Goal: Task Accomplishment & Management: Use online tool/utility

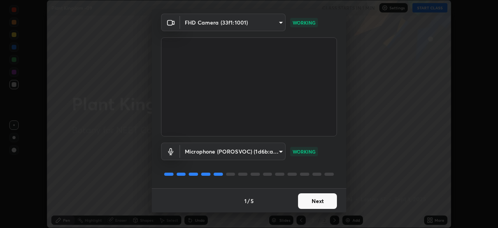
scroll to position [28, 0]
click at [316, 199] on button "Next" at bounding box center [317, 200] width 39 height 16
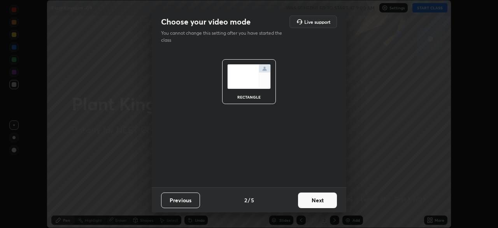
click at [188, 198] on button "Previous" at bounding box center [180, 200] width 39 height 16
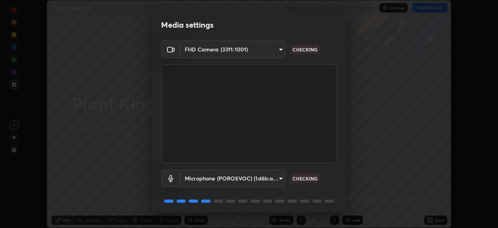
click at [279, 177] on body "Erase all Plant Kingdom -09 WAS SCHEDULED TO START AT 9:00 AM Settings START CL…" at bounding box center [249, 114] width 498 height 228
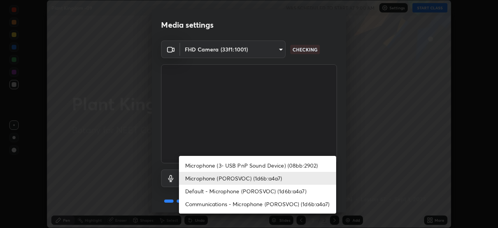
click at [223, 190] on li "Default - Microphone (POROSVOC) (1d6b:a4a7)" at bounding box center [257, 190] width 157 height 13
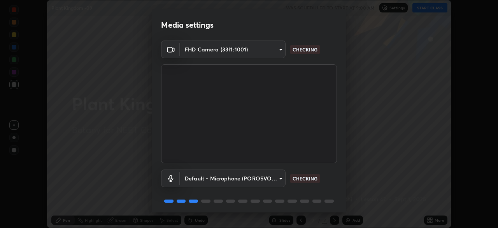
type input "default"
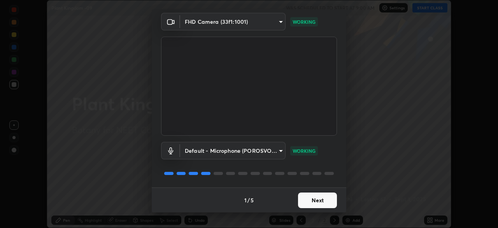
click at [314, 197] on button "Next" at bounding box center [317, 200] width 39 height 16
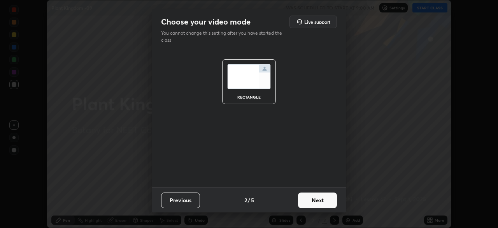
scroll to position [0, 0]
click at [322, 199] on button "Next" at bounding box center [317, 200] width 39 height 16
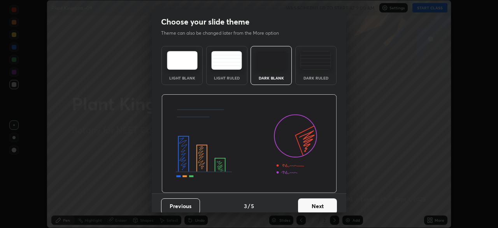
click at [326, 205] on button "Next" at bounding box center [317, 206] width 39 height 16
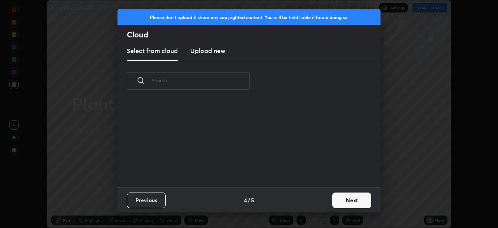
click at [344, 202] on button "Next" at bounding box center [351, 200] width 39 height 16
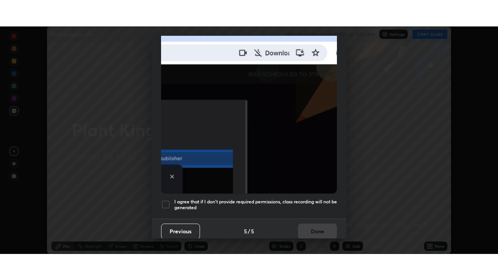
scroll to position [186, 0]
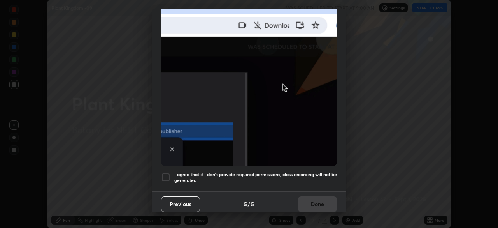
click at [167, 174] on div at bounding box center [165, 176] width 9 height 9
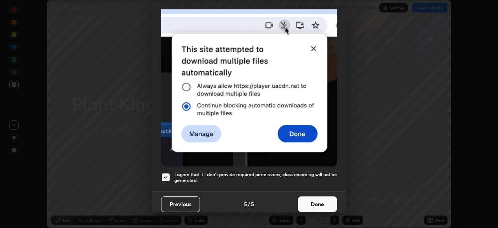
click at [316, 198] on button "Done" at bounding box center [317, 204] width 39 height 16
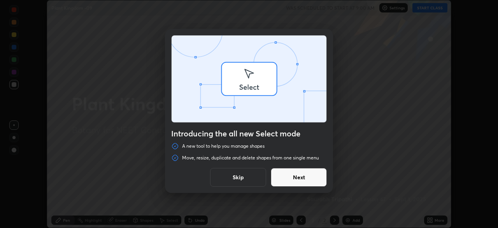
click at [429, 219] on div "Introducing the all new Select mode A new tool to help you manage shapes Move, …" at bounding box center [249, 114] width 498 height 228
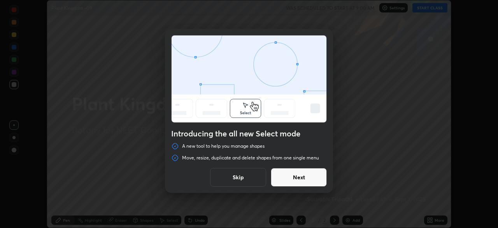
click at [248, 177] on button "Skip" at bounding box center [238, 177] width 56 height 19
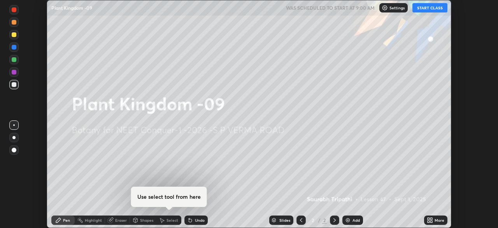
click at [430, 221] on icon at bounding box center [430, 220] width 6 height 6
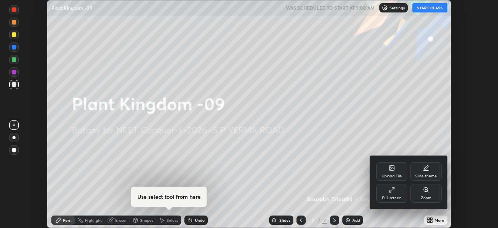
click at [394, 192] on icon at bounding box center [392, 189] width 6 height 6
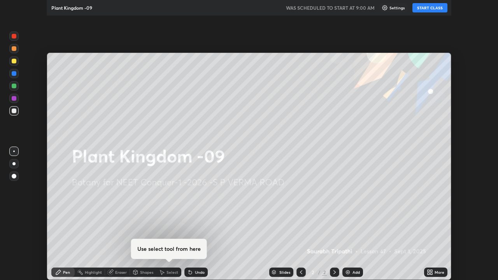
scroll to position [280, 498]
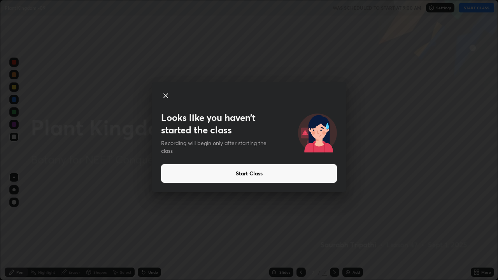
click at [306, 175] on button "Start Class" at bounding box center [249, 173] width 176 height 19
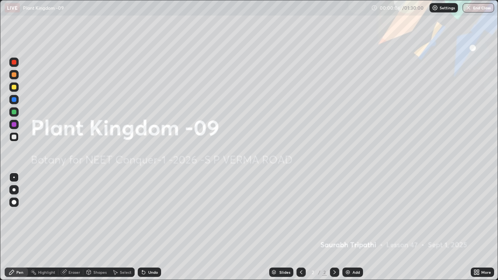
click at [475, 227] on icon at bounding box center [475, 274] width 2 height 2
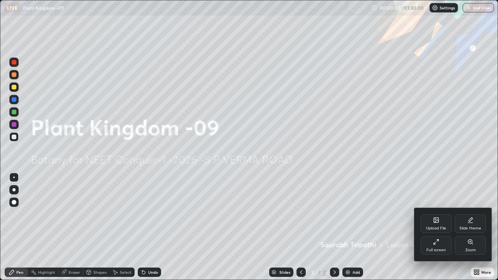
click at [433, 224] on div "Upload File" at bounding box center [436, 223] width 31 height 19
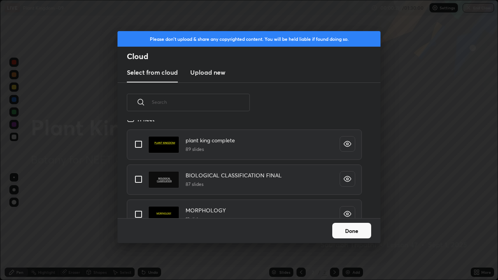
scroll to position [0, 0]
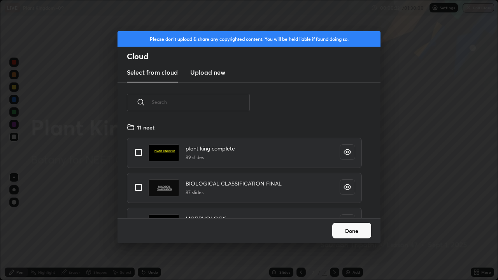
click at [136, 151] on input "grid" at bounding box center [138, 152] width 16 height 16
checkbox input "true"
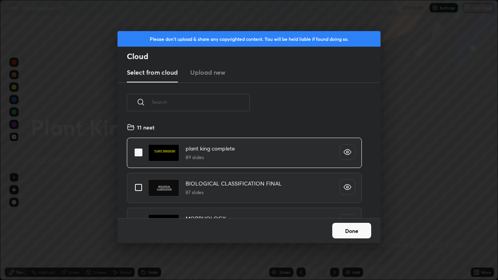
click at [353, 227] on button "Done" at bounding box center [351, 231] width 39 height 16
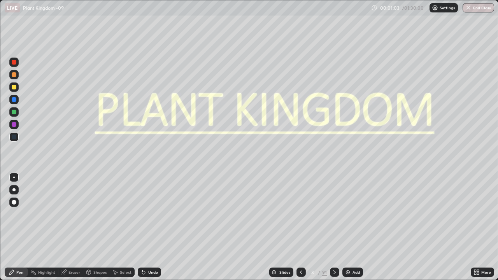
click at [281, 227] on div "Slides" at bounding box center [281, 272] width 24 height 9
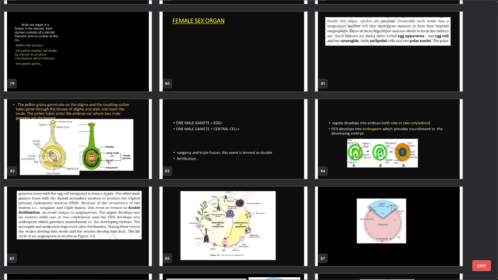
scroll to position [2267, 0]
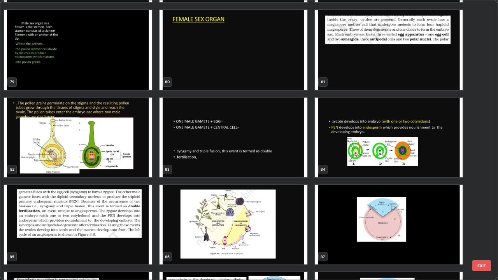
click at [270, 142] on img "grid" at bounding box center [233, 138] width 147 height 80
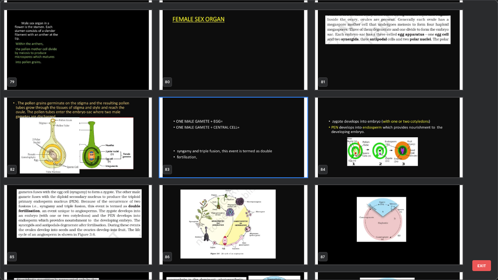
click at [270, 142] on img "grid" at bounding box center [233, 138] width 147 height 80
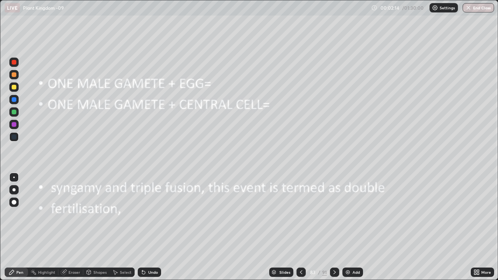
click at [300, 227] on icon at bounding box center [301, 272] width 6 height 6
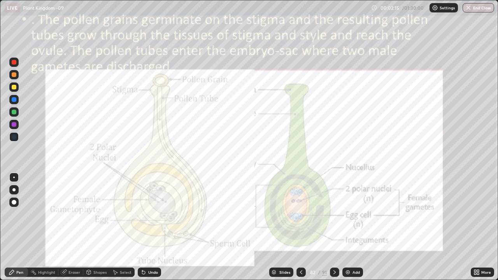
click at [300, 227] on icon at bounding box center [301, 272] width 6 height 6
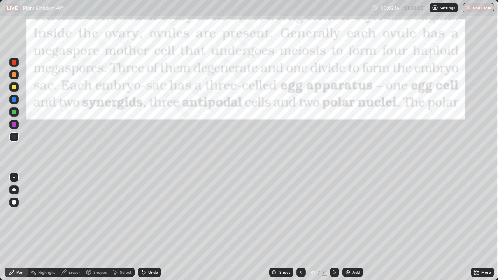
click at [301, 227] on icon at bounding box center [301, 272] width 6 height 6
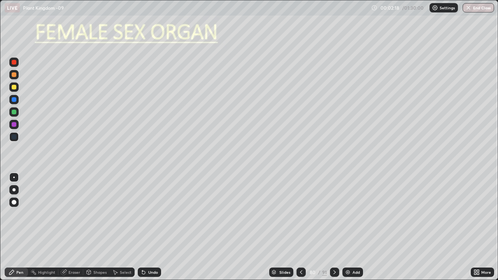
click at [300, 227] on icon at bounding box center [301, 272] width 2 height 4
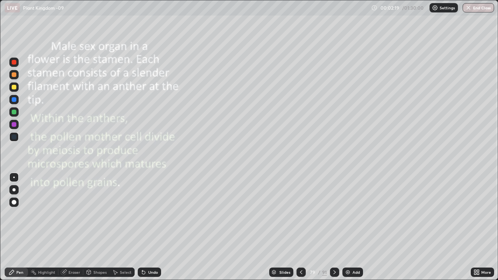
click at [301, 227] on icon at bounding box center [301, 272] width 6 height 6
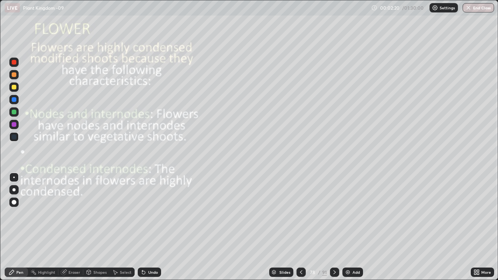
click at [300, 227] on icon at bounding box center [301, 272] width 6 height 6
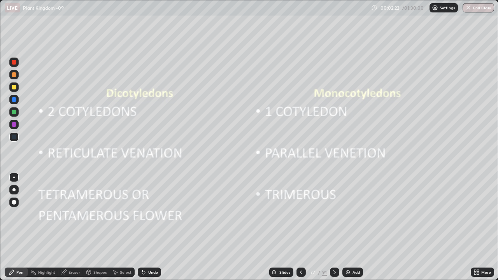
click at [300, 227] on icon at bounding box center [301, 272] width 6 height 6
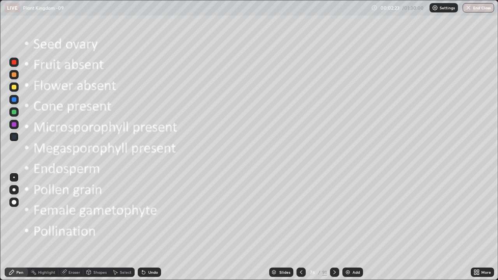
click at [297, 227] on div at bounding box center [301, 272] width 9 height 9
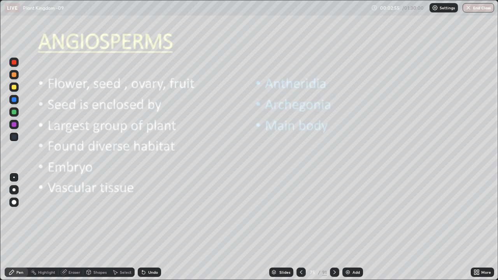
click at [17, 87] on div at bounding box center [13, 86] width 9 height 9
click at [330, 227] on div at bounding box center [334, 272] width 9 height 9
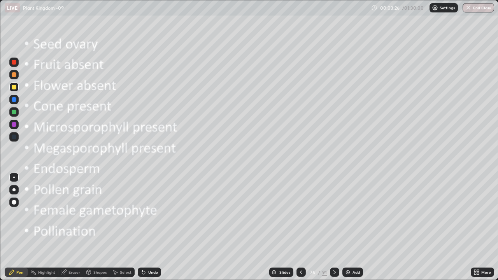
click at [17, 204] on div at bounding box center [13, 202] width 9 height 9
click at [14, 86] on div at bounding box center [14, 87] width 5 height 5
click at [337, 227] on div at bounding box center [334, 272] width 9 height 9
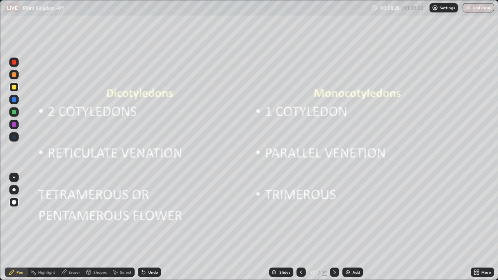
click at [335, 227] on icon at bounding box center [335, 272] width 6 height 6
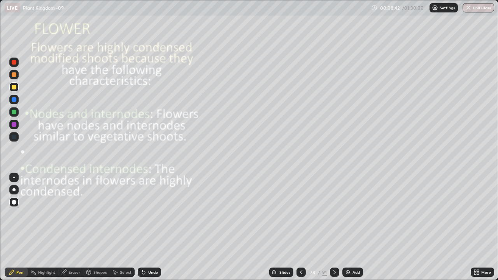
click at [334, 227] on div at bounding box center [334, 272] width 9 height 9
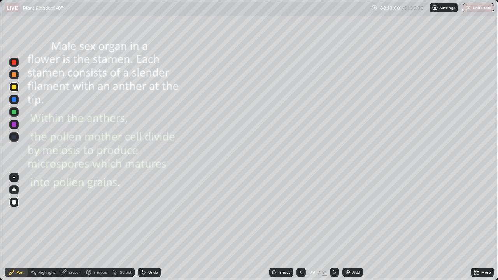
click at [334, 227] on icon at bounding box center [335, 272] width 6 height 6
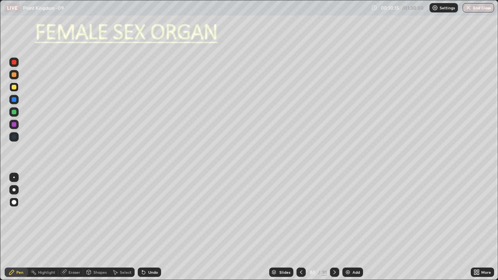
click at [14, 125] on div at bounding box center [14, 124] width 5 height 5
click at [14, 113] on div at bounding box center [14, 112] width 5 height 5
click at [14, 177] on div at bounding box center [14, 178] width 2 height 2
click at [13, 89] on div at bounding box center [14, 87] width 5 height 5
click at [335, 227] on icon at bounding box center [335, 272] width 6 height 6
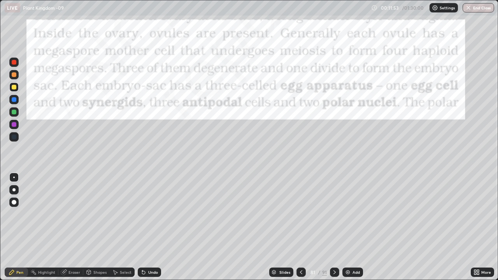
click at [334, 227] on icon at bounding box center [335, 272] width 6 height 6
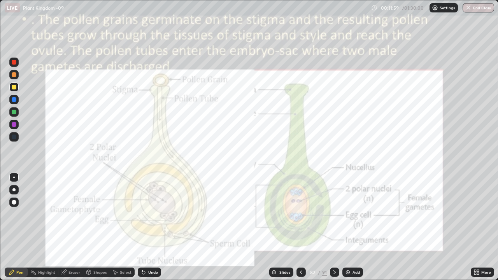
click at [330, 227] on div at bounding box center [334, 272] width 9 height 9
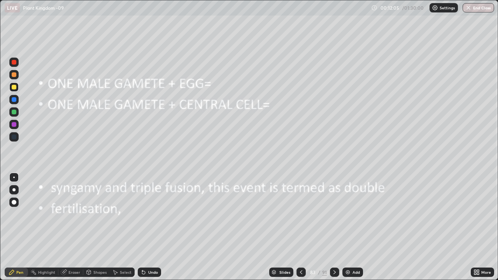
click at [15, 191] on div at bounding box center [13, 189] width 3 height 3
click at [14, 88] on div at bounding box center [14, 87] width 5 height 5
click at [300, 227] on icon at bounding box center [301, 272] width 2 height 4
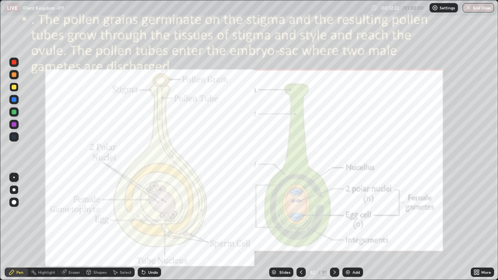
click at [333, 227] on icon at bounding box center [335, 272] width 6 height 6
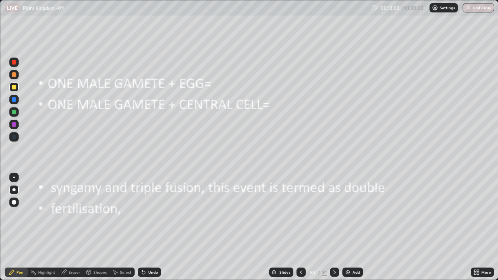
click at [154, 227] on div "Undo" at bounding box center [153, 272] width 10 height 4
click at [154, 227] on div "Undo" at bounding box center [149, 272] width 23 height 9
click at [334, 227] on icon at bounding box center [335, 272] width 6 height 6
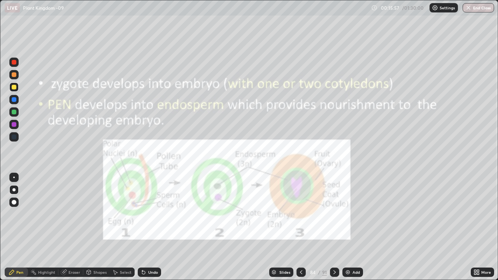
click at [18, 112] on div at bounding box center [13, 111] width 9 height 9
click at [335, 227] on icon at bounding box center [335, 272] width 6 height 6
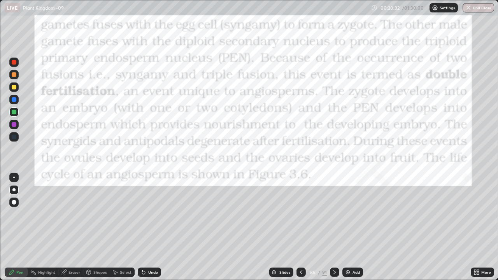
click at [16, 123] on div at bounding box center [14, 124] width 5 height 5
click at [150, 227] on div "Undo" at bounding box center [153, 272] width 10 height 4
click at [97, 227] on div "Shapes" at bounding box center [96, 272] width 26 height 9
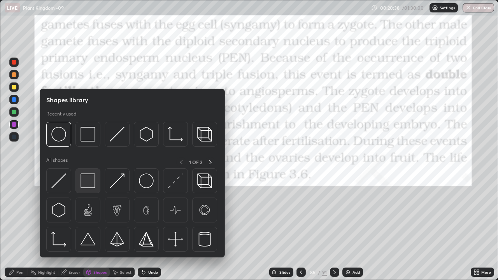
click at [90, 184] on img at bounding box center [88, 181] width 15 height 15
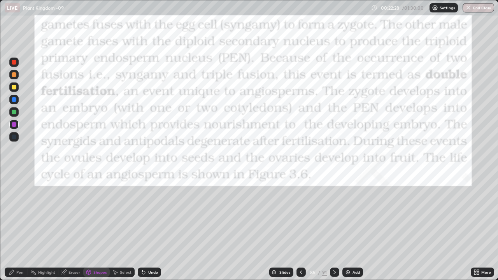
click at [16, 88] on div at bounding box center [14, 87] width 5 height 5
click at [16, 227] on div "Pen" at bounding box center [16, 272] width 23 height 9
click at [333, 227] on icon at bounding box center [335, 272] width 6 height 6
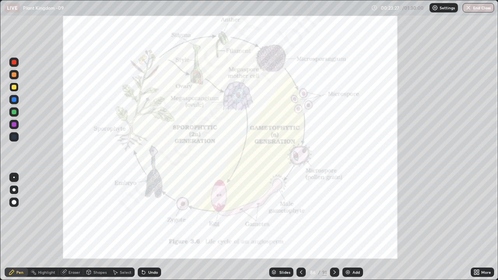
click at [17, 112] on div at bounding box center [13, 111] width 9 height 9
click at [17, 123] on div at bounding box center [13, 124] width 9 height 9
click at [337, 227] on icon at bounding box center [335, 272] width 6 height 6
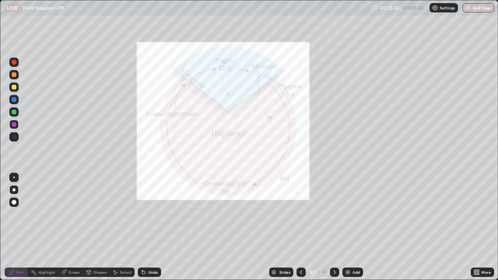
click at [14, 111] on div at bounding box center [14, 112] width 5 height 5
click at [332, 227] on div at bounding box center [334, 272] width 9 height 9
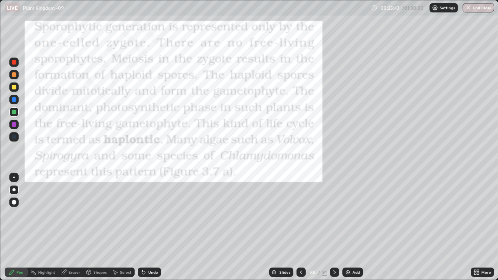
click at [304, 227] on div at bounding box center [301, 272] width 9 height 9
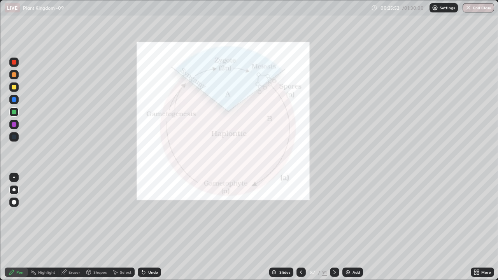
click at [334, 227] on icon at bounding box center [335, 272] width 6 height 6
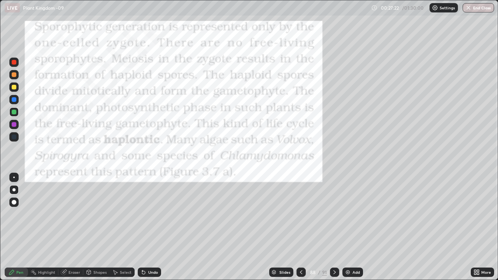
click at [333, 227] on icon at bounding box center [335, 272] width 6 height 6
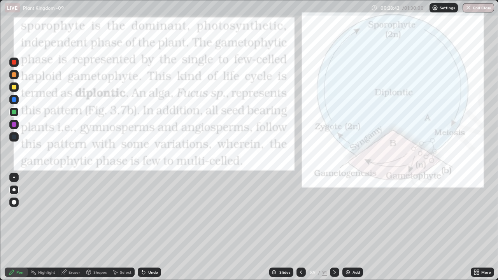
click at [335, 227] on icon at bounding box center [334, 272] width 2 height 4
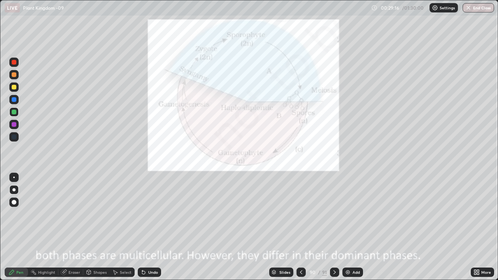
click at [333, 227] on div at bounding box center [334, 273] width 9 height 16
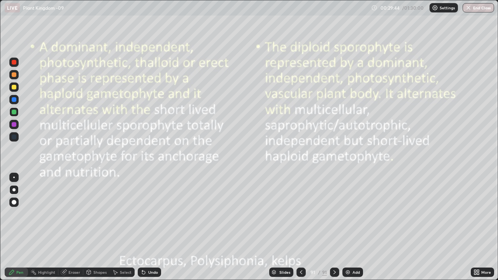
click at [335, 227] on icon at bounding box center [335, 272] width 6 height 6
click at [479, 227] on icon at bounding box center [478, 271] width 2 height 2
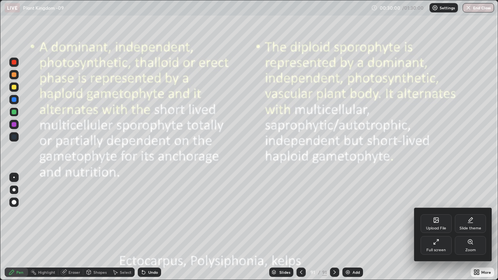
click at [437, 224] on div "Upload File" at bounding box center [436, 223] width 31 height 19
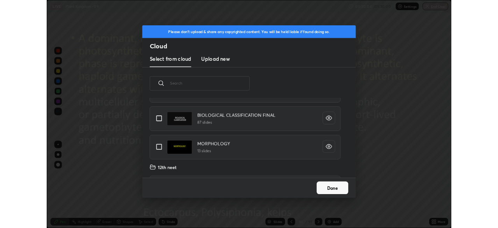
scroll to position [44, 0]
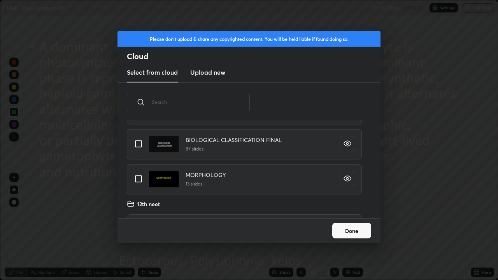
click at [140, 180] on input "grid" at bounding box center [138, 179] width 16 height 16
checkbox input "true"
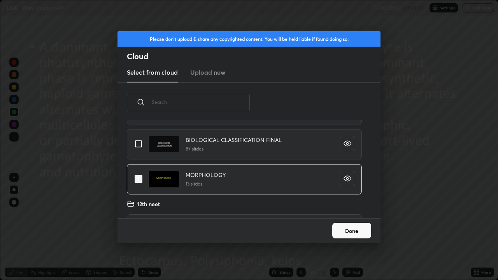
click at [358, 227] on button "Done" at bounding box center [351, 231] width 39 height 16
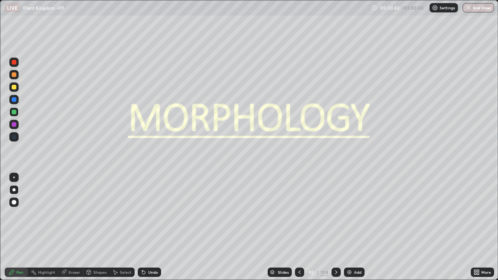
click at [339, 227] on div at bounding box center [336, 272] width 9 height 9
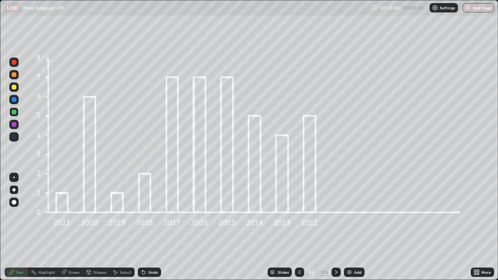
click at [16, 101] on div at bounding box center [14, 99] width 5 height 5
click at [336, 227] on icon at bounding box center [336, 272] width 6 height 6
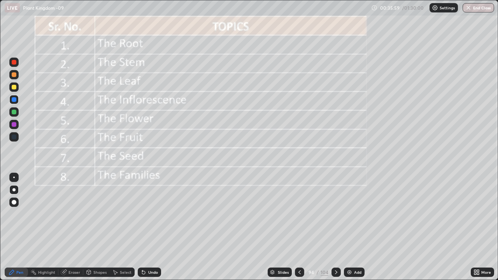
click at [335, 227] on icon at bounding box center [336, 272] width 6 height 6
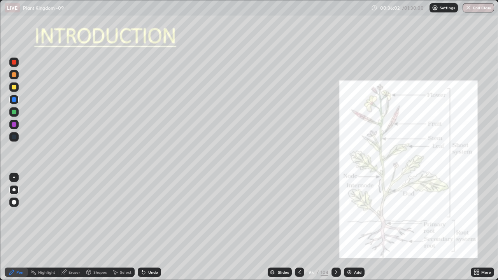
click at [17, 88] on div at bounding box center [13, 86] width 9 height 9
click at [15, 112] on div at bounding box center [14, 112] width 5 height 5
click at [16, 113] on div at bounding box center [14, 112] width 5 height 5
click at [14, 88] on div at bounding box center [14, 87] width 5 height 5
click at [337, 227] on icon at bounding box center [336, 272] width 6 height 6
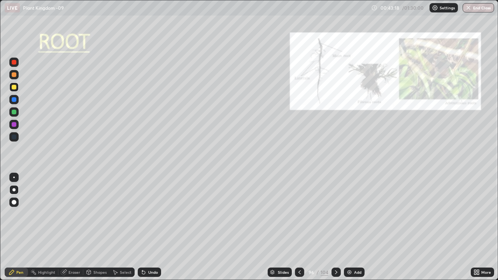
click at [16, 112] on div at bounding box center [14, 112] width 5 height 5
click at [155, 227] on div "Undo" at bounding box center [153, 272] width 10 height 4
click at [153, 227] on div "Undo" at bounding box center [153, 272] width 10 height 4
click at [335, 227] on icon at bounding box center [336, 272] width 6 height 6
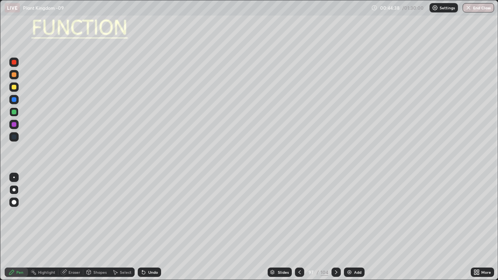
click at [300, 227] on icon at bounding box center [300, 272] width 6 height 6
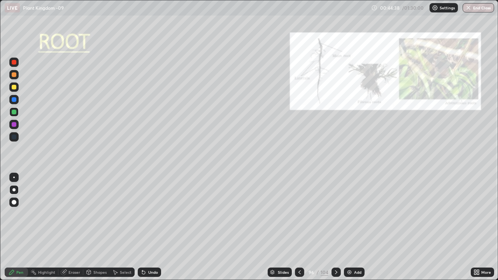
click at [347, 227] on img at bounding box center [349, 272] width 6 height 6
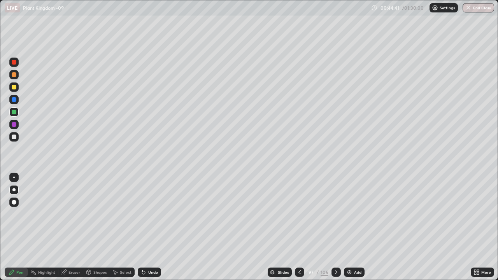
click at [18, 112] on div at bounding box center [13, 111] width 9 height 9
click at [15, 203] on div at bounding box center [14, 202] width 5 height 5
click at [16, 89] on div at bounding box center [14, 87] width 5 height 5
click at [15, 136] on div at bounding box center [14, 137] width 5 height 5
click at [14, 177] on div at bounding box center [14, 178] width 2 height 2
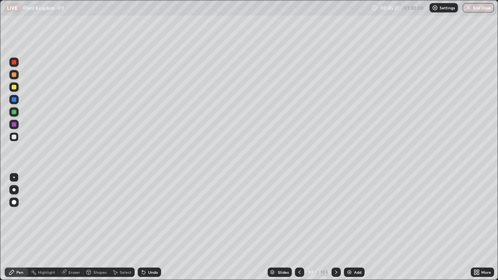
click at [14, 177] on div at bounding box center [14, 178] width 2 height 2
click at [15, 137] on div at bounding box center [14, 137] width 5 height 5
click at [153, 227] on div "Undo" at bounding box center [153, 272] width 10 height 4
click at [18, 112] on div at bounding box center [13, 111] width 9 height 9
click at [155, 227] on div "Undo" at bounding box center [153, 272] width 10 height 4
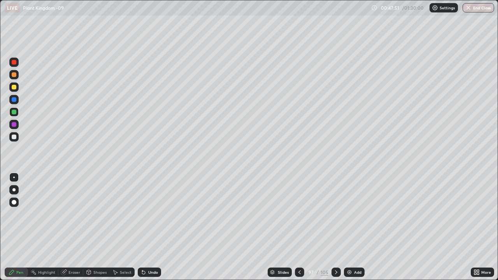
click at [14, 137] on div at bounding box center [14, 137] width 5 height 5
click at [118, 227] on div "Select" at bounding box center [122, 272] width 25 height 9
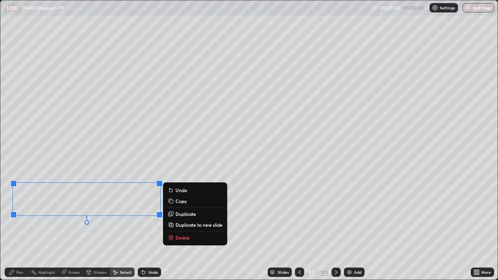
click at [123, 227] on div "0 ° Undo Copy Duplicate Duplicate to new slide Delete" at bounding box center [248, 139] width 497 height 279
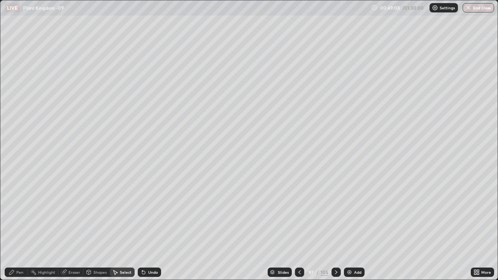
click at [21, 227] on div "Pen" at bounding box center [19, 272] width 7 height 4
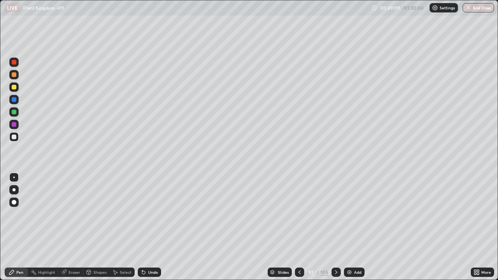
click at [14, 190] on div at bounding box center [13, 189] width 3 height 3
click at [10, 204] on div at bounding box center [13, 202] width 9 height 9
click at [18, 90] on div at bounding box center [13, 86] width 9 height 9
click at [99, 227] on div "Shapes" at bounding box center [99, 272] width 13 height 4
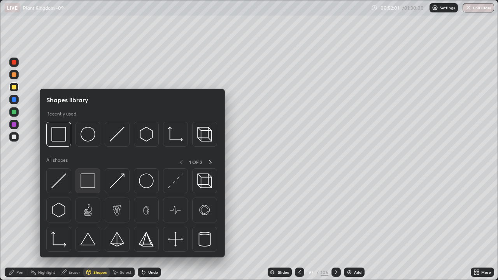
click at [84, 181] on img at bounding box center [88, 181] width 15 height 15
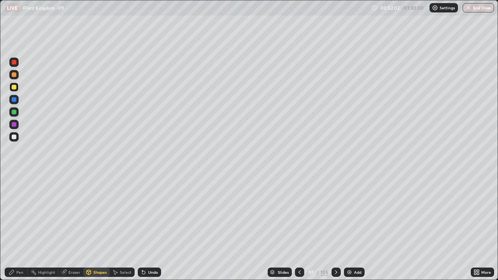
click at [14, 137] on div at bounding box center [14, 137] width 5 height 5
click at [13, 140] on div at bounding box center [13, 136] width 9 height 9
click at [157, 227] on div "Undo" at bounding box center [149, 272] width 23 height 9
click at [12, 137] on div at bounding box center [14, 137] width 5 height 5
click at [14, 89] on div at bounding box center [14, 87] width 5 height 5
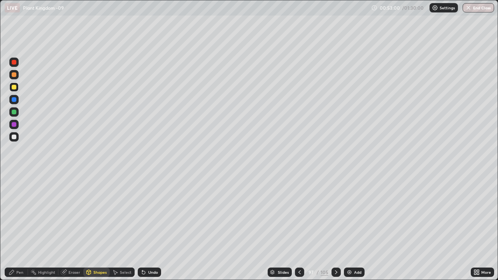
click at [23, 227] on div "Pen" at bounding box center [16, 272] width 23 height 9
click at [351, 227] on img at bounding box center [349, 272] width 6 height 6
click at [16, 88] on div at bounding box center [14, 87] width 5 height 5
click at [15, 114] on div at bounding box center [14, 112] width 5 height 5
click at [14, 137] on div at bounding box center [14, 137] width 5 height 5
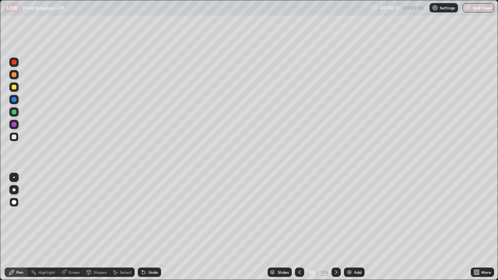
click at [14, 177] on div at bounding box center [14, 178] width 2 height 2
click at [15, 137] on div at bounding box center [14, 137] width 5 height 5
click at [16, 137] on div at bounding box center [14, 137] width 5 height 5
click at [299, 227] on div at bounding box center [299, 272] width 9 height 9
click at [336, 227] on icon at bounding box center [336, 272] width 6 height 6
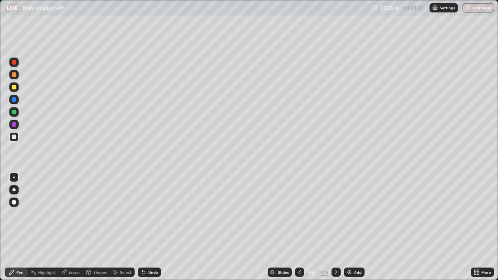
click at [17, 136] on div at bounding box center [13, 136] width 9 height 9
click at [15, 86] on div at bounding box center [14, 87] width 5 height 5
click at [15, 137] on div at bounding box center [14, 137] width 5 height 5
click at [13, 189] on div at bounding box center [13, 189] width 3 height 3
click at [13, 135] on div at bounding box center [14, 137] width 5 height 5
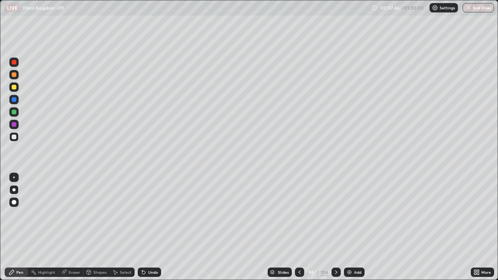
click at [298, 227] on icon at bounding box center [300, 272] width 6 height 6
click at [335, 227] on icon at bounding box center [336, 272] width 6 height 6
click at [478, 227] on icon at bounding box center [478, 274] width 2 height 2
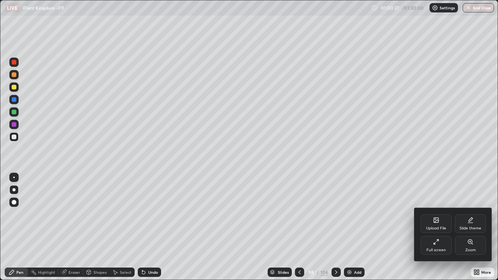
click at [437, 227] on div "Full screen" at bounding box center [436, 245] width 31 height 19
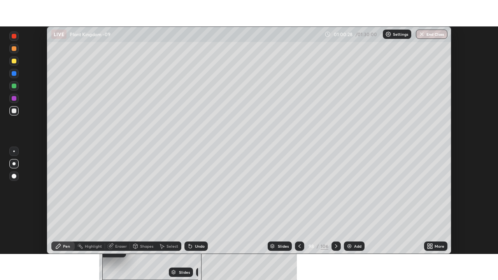
scroll to position [38686, 38416]
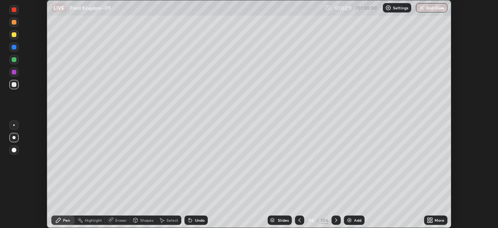
click at [428, 221] on icon at bounding box center [429, 221] width 2 height 2
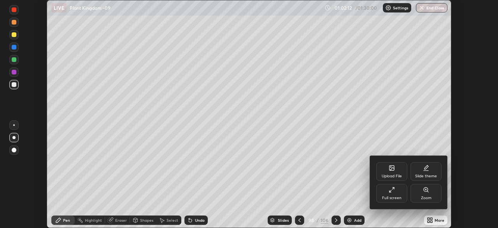
click at [394, 197] on div "Full screen" at bounding box center [391, 198] width 19 height 4
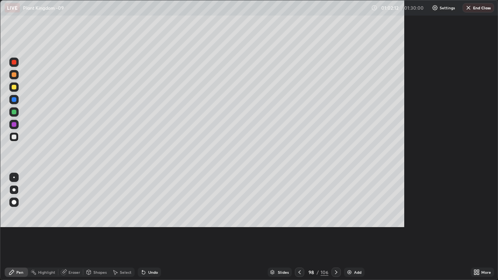
scroll to position [280, 498]
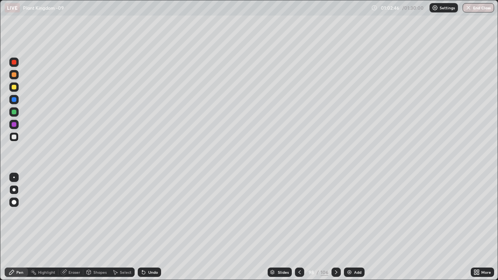
click at [356, 227] on div "Add" at bounding box center [357, 272] width 7 height 4
click at [17, 88] on div at bounding box center [13, 86] width 9 height 9
click at [15, 89] on div at bounding box center [14, 87] width 5 height 5
click at [16, 137] on div at bounding box center [14, 137] width 5 height 5
click at [16, 86] on div at bounding box center [14, 87] width 5 height 5
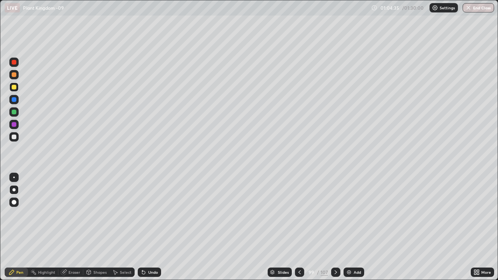
click at [14, 136] on div at bounding box center [14, 137] width 5 height 5
click at [299, 227] on icon at bounding box center [300, 272] width 6 height 6
click at [300, 227] on div at bounding box center [299, 272] width 9 height 9
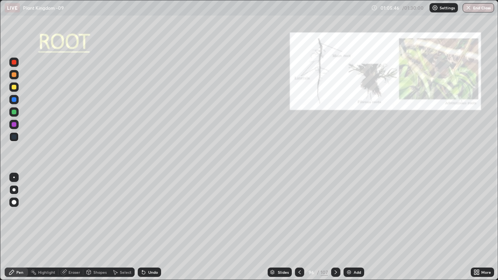
click at [334, 227] on icon at bounding box center [336, 272] width 6 height 6
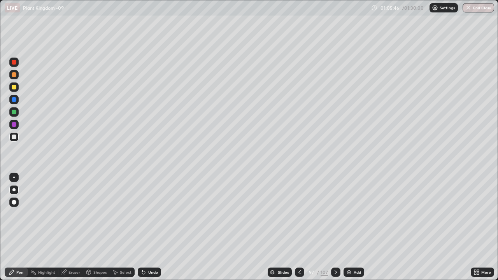
click at [335, 227] on icon at bounding box center [336, 272] width 6 height 6
click at [333, 227] on icon at bounding box center [336, 272] width 6 height 6
click at [335, 227] on icon at bounding box center [336, 272] width 6 height 6
click at [17, 202] on div at bounding box center [13, 202] width 9 height 9
click at [295, 227] on div at bounding box center [299, 272] width 9 height 9
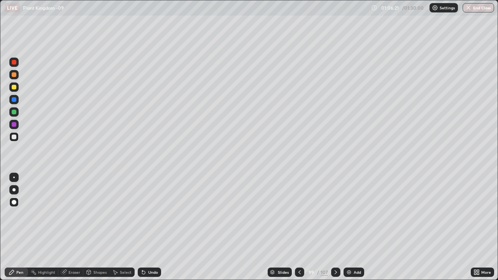
click at [334, 227] on icon at bounding box center [336, 272] width 6 height 6
click at [16, 87] on div at bounding box center [14, 87] width 5 height 5
click at [338, 227] on icon at bounding box center [336, 272] width 6 height 6
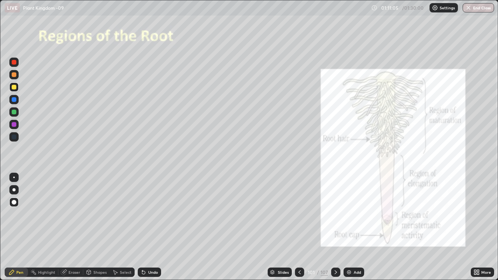
click at [14, 88] on div at bounding box center [14, 87] width 5 height 5
click at [151, 227] on div "Undo" at bounding box center [153, 272] width 10 height 4
click at [149, 227] on div "Undo" at bounding box center [153, 272] width 10 height 4
click at [153, 227] on div "Undo" at bounding box center [153, 272] width 10 height 4
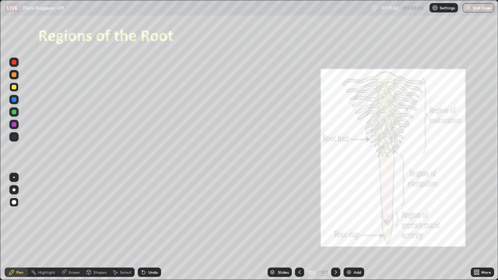
click at [15, 86] on div at bounding box center [14, 87] width 5 height 5
click at [16, 87] on div at bounding box center [14, 87] width 5 height 5
click at [14, 177] on div at bounding box center [14, 178] width 2 height 2
click at [15, 112] on div at bounding box center [14, 112] width 5 height 5
click at [71, 227] on div "Eraser" at bounding box center [74, 272] width 12 height 4
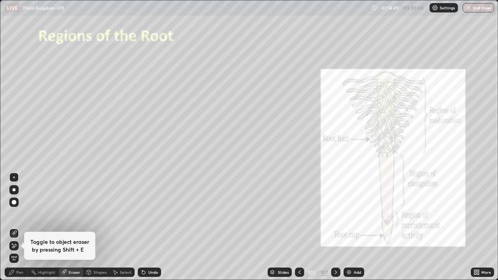
click at [15, 227] on icon at bounding box center [14, 233] width 6 height 6
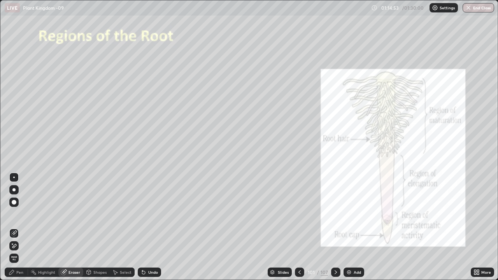
click at [21, 227] on div "Pen" at bounding box center [19, 272] width 7 height 4
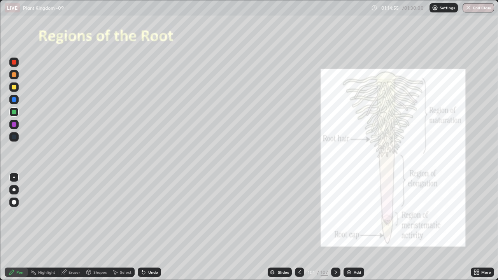
click at [14, 86] on div at bounding box center [14, 87] width 5 height 5
click at [14, 190] on div at bounding box center [13, 189] width 3 height 3
click at [16, 86] on div at bounding box center [14, 87] width 5 height 5
click at [16, 111] on div at bounding box center [14, 112] width 5 height 5
click at [14, 88] on div at bounding box center [14, 87] width 5 height 5
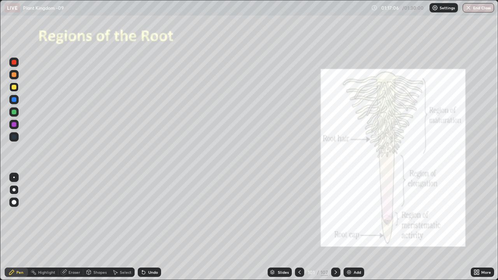
click at [73, 227] on div "Eraser" at bounding box center [70, 272] width 25 height 9
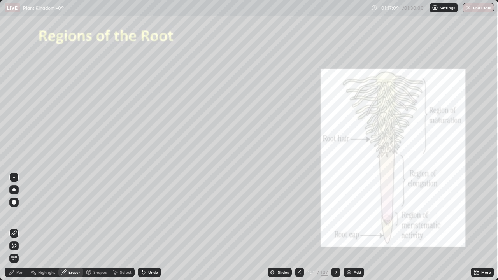
click at [19, 227] on div "Pen" at bounding box center [16, 272] width 23 height 9
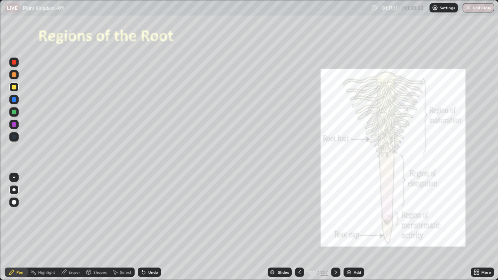
click at [12, 108] on div at bounding box center [13, 111] width 9 height 9
click at [18, 89] on div at bounding box center [13, 86] width 9 height 9
click at [14, 112] on div at bounding box center [14, 112] width 5 height 5
click at [15, 124] on div at bounding box center [14, 124] width 5 height 5
click at [14, 177] on div at bounding box center [14, 178] width 2 height 2
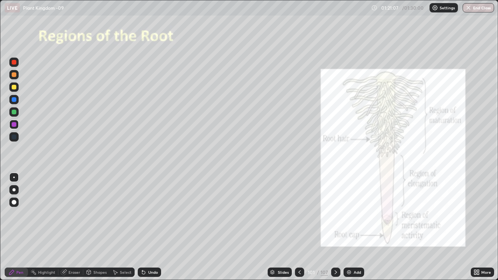
click at [14, 88] on div at bounding box center [14, 87] width 5 height 5
click at [355, 227] on div "Add" at bounding box center [354, 272] width 21 height 9
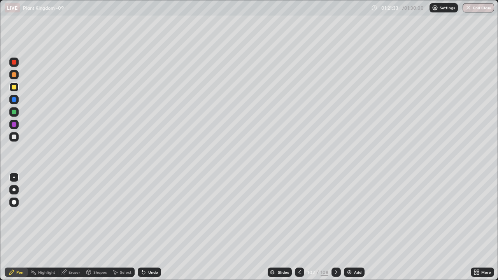
click at [15, 202] on div at bounding box center [14, 202] width 5 height 5
click at [16, 89] on div at bounding box center [13, 86] width 9 height 9
click at [14, 86] on div at bounding box center [14, 87] width 5 height 5
click at [16, 112] on div at bounding box center [14, 112] width 5 height 5
click at [15, 87] on div at bounding box center [14, 87] width 5 height 5
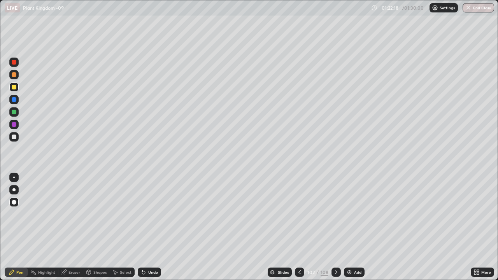
click at [153, 227] on div "Undo" at bounding box center [153, 272] width 10 height 4
click at [14, 125] on div at bounding box center [14, 124] width 5 height 5
click at [478, 11] on button "End Class" at bounding box center [478, 7] width 31 height 9
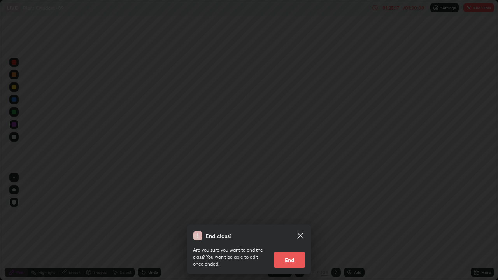
click at [292, 227] on button "End" at bounding box center [289, 260] width 31 height 16
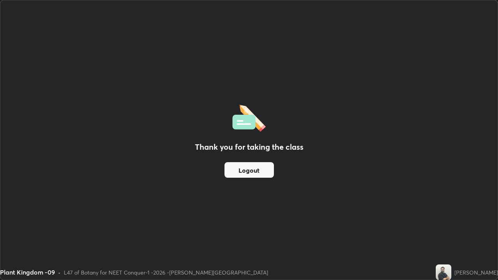
click at [249, 167] on button "Logout" at bounding box center [249, 170] width 49 height 16
